Goal: Share content

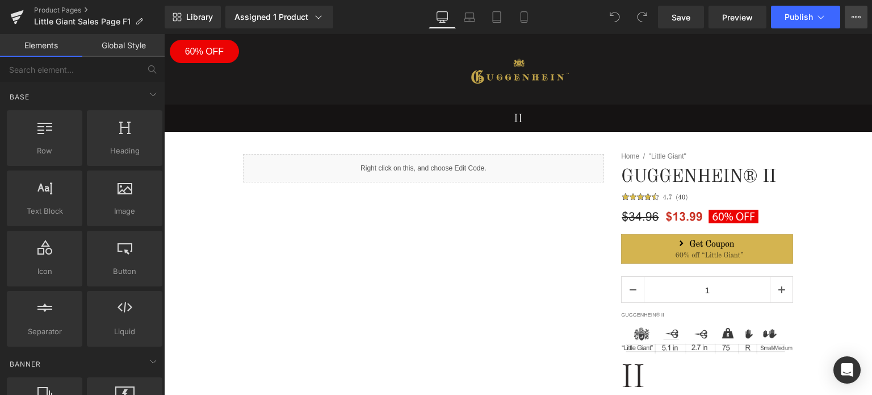
click at [859, 16] on icon at bounding box center [856, 16] width 9 height 9
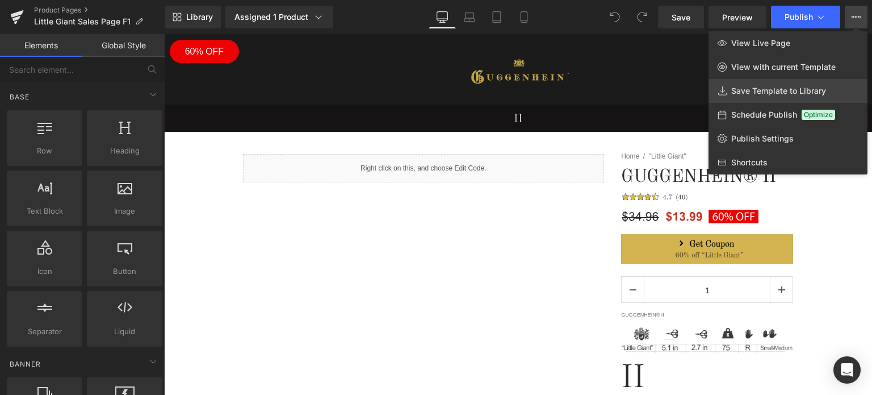
click at [780, 91] on span "Save Template to Library" at bounding box center [778, 91] width 95 height 10
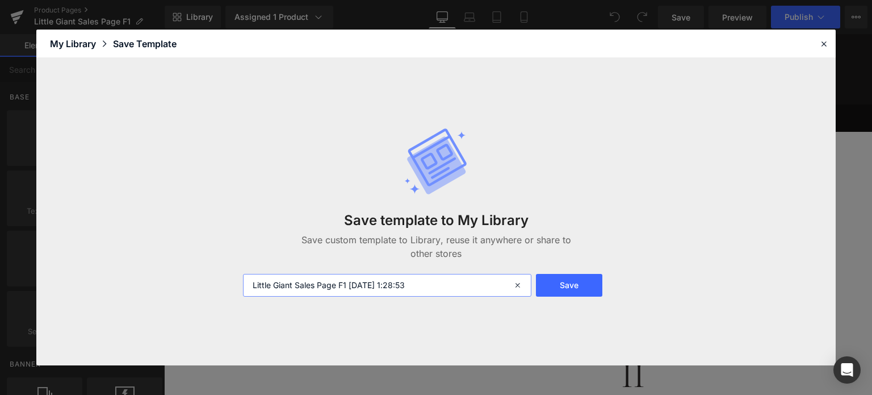
drag, startPoint x: 340, startPoint y: 286, endPoint x: 475, endPoint y: 284, distance: 135.1
click at [475, 284] on input "Little Giant Sales Page F1 [DATE] 1:28:53" at bounding box center [387, 285] width 288 height 23
type input "Little Giant Sales Page 1"
click at [584, 288] on button "Save" at bounding box center [569, 285] width 66 height 23
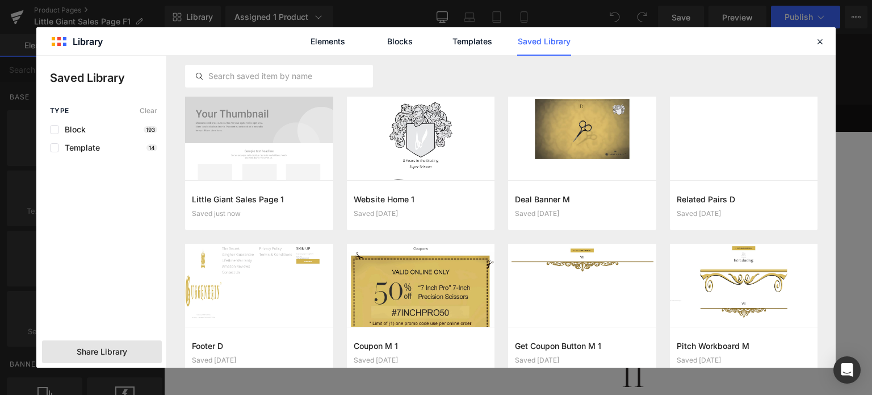
click at [78, 351] on span "Share Library" at bounding box center [102, 351] width 51 height 11
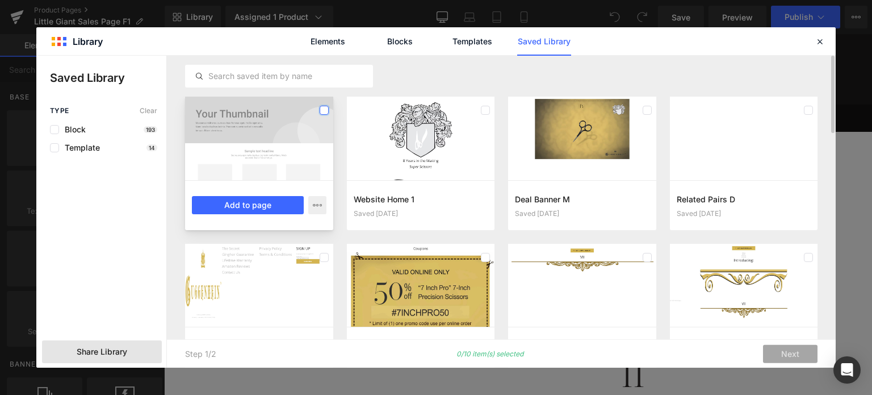
click at [322, 106] on label at bounding box center [324, 110] width 9 height 9
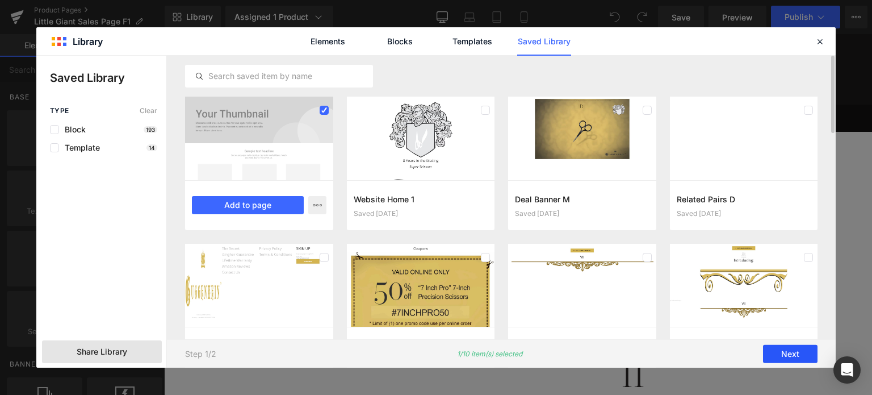
click at [799, 355] on button "Next" at bounding box center [790, 354] width 55 height 18
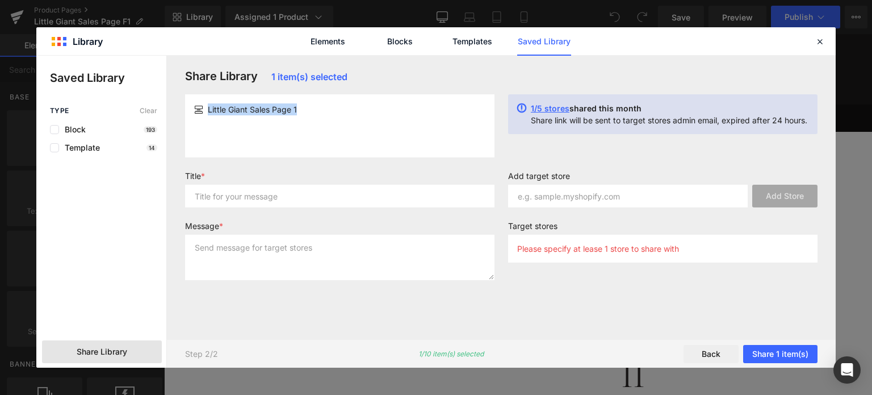
drag, startPoint x: 308, startPoint y: 108, endPoint x: 212, endPoint y: 112, distance: 96.6
click at [206, 114] on div "Little Giant Sales Page 1" at bounding box center [339, 109] width 291 height 12
copy span "Little Giant Sales Page 1"
click at [224, 198] on input "text" at bounding box center [339, 196] width 309 height 23
paste input "Little Giant Sales Page 1"
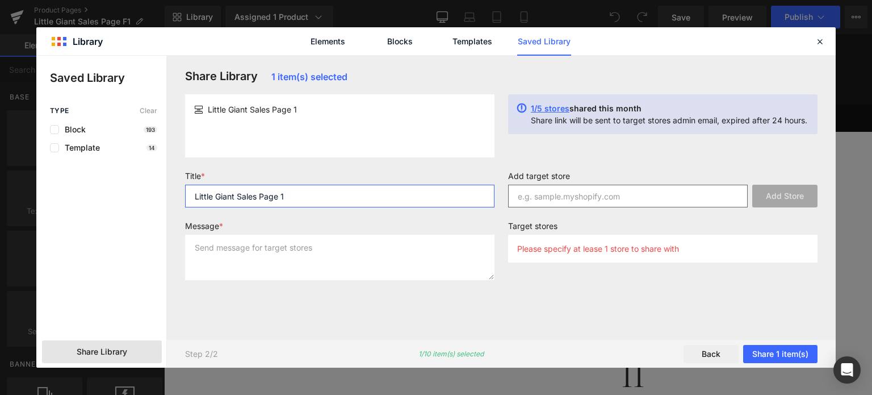
type input "Little Giant Sales Page 1"
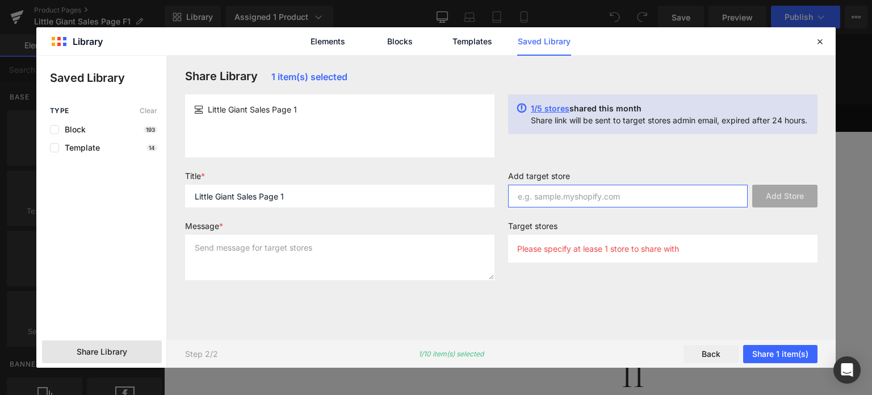
click at [542, 198] on input "text" at bounding box center [628, 196] width 240 height 23
type input "[DOMAIN_NAME]"
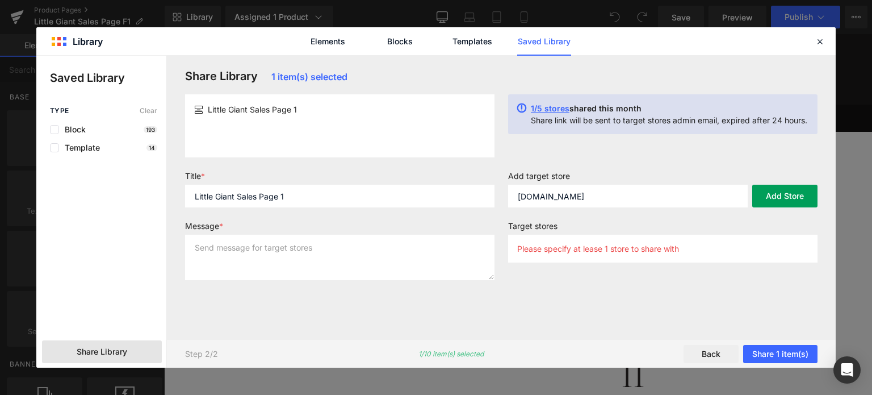
click at [778, 195] on button "Add Store" at bounding box center [784, 196] width 65 height 23
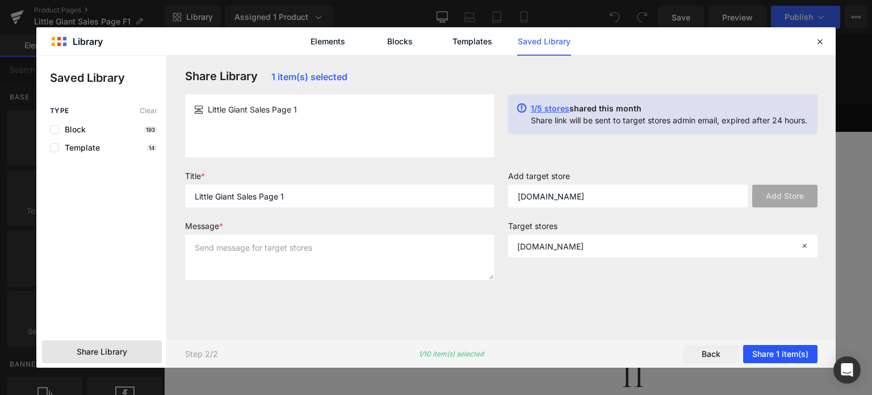
click at [773, 350] on button "Share 1 item(s)" at bounding box center [780, 354] width 74 height 18
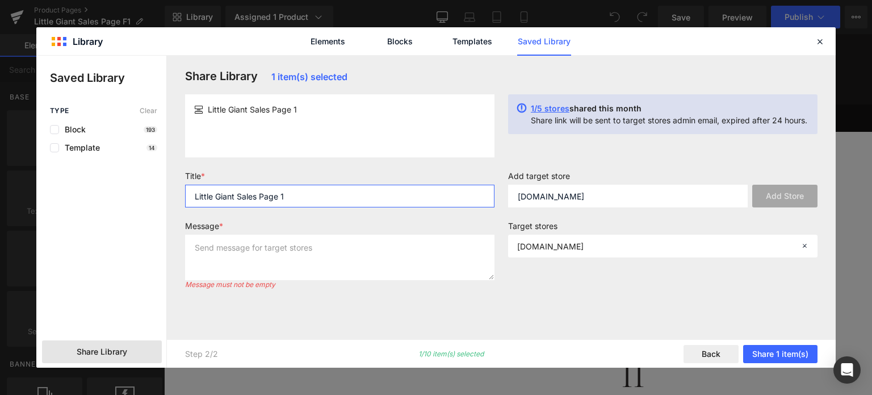
drag, startPoint x: 309, startPoint y: 202, endPoint x: 189, endPoint y: 196, distance: 120.5
click at [182, 196] on div "Title * Little Giant Sales Page 1" at bounding box center [339, 193] width 323 height 45
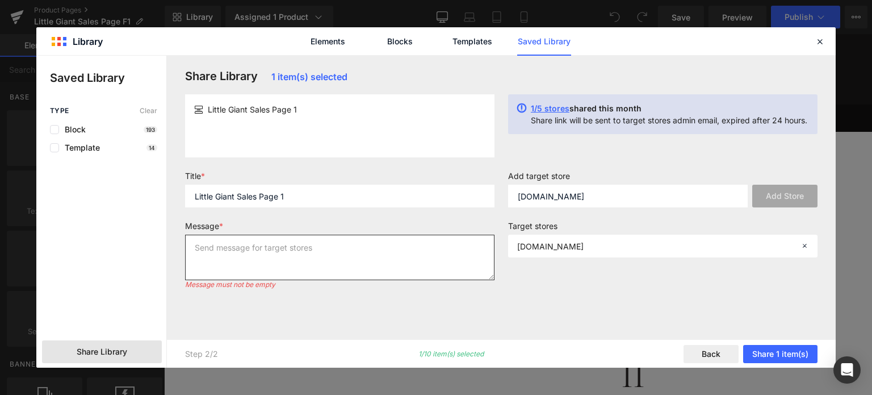
click at [227, 250] on textarea at bounding box center [339, 257] width 309 height 45
paste textarea "Little Giant Sales Page 1"
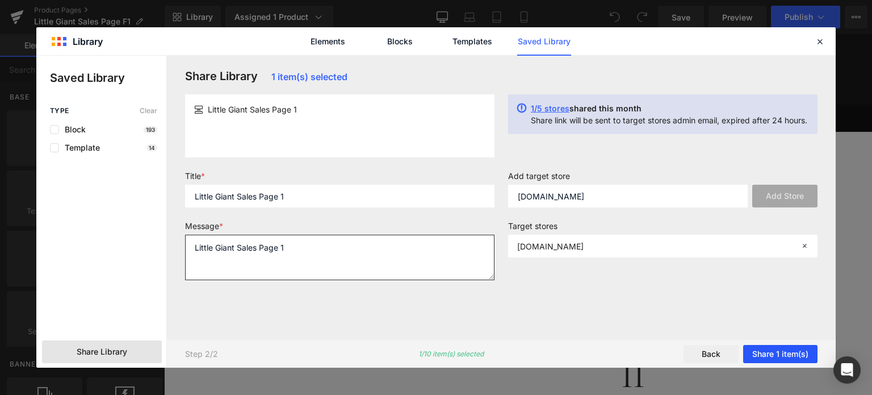
type textarea "Little Giant Sales Page 1"
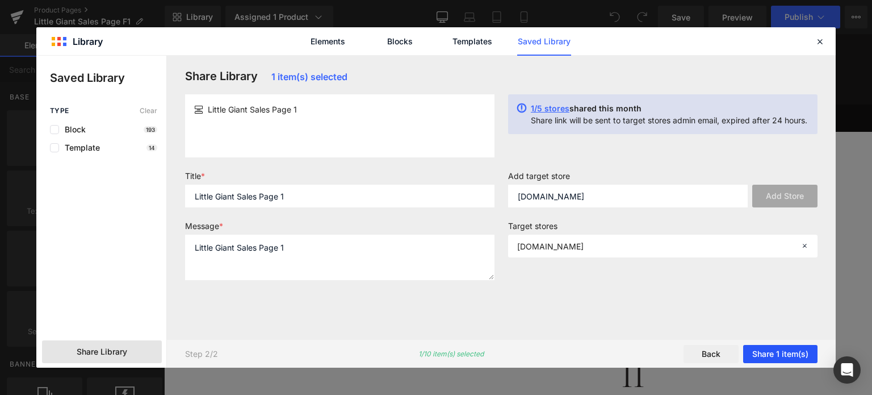
click at [777, 353] on button "Share 1 item(s)" at bounding box center [780, 354] width 74 height 18
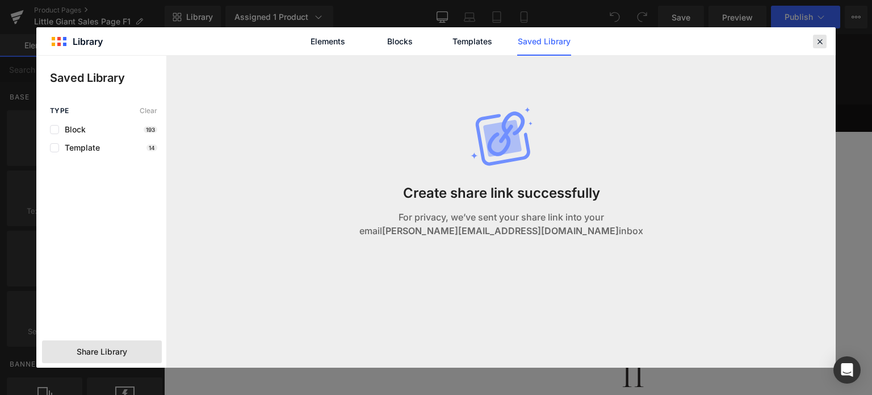
click at [820, 41] on icon at bounding box center [820, 41] width 10 height 10
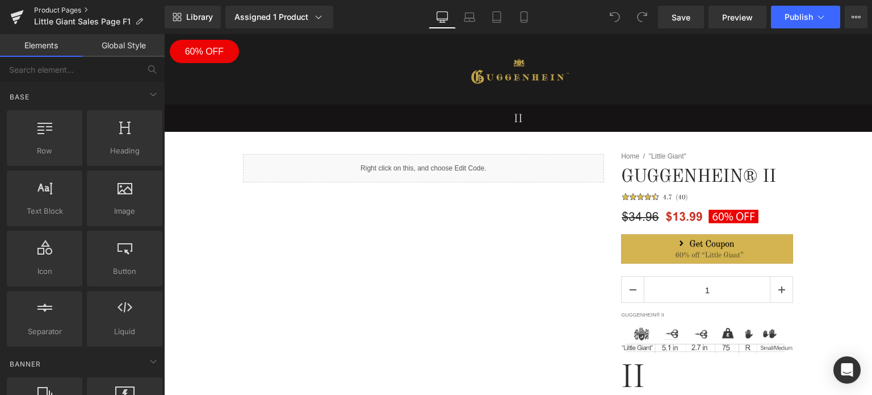
click at [67, 9] on link "Product Pages" at bounding box center [99, 10] width 131 height 9
